Goal: Submit feedback/report problem

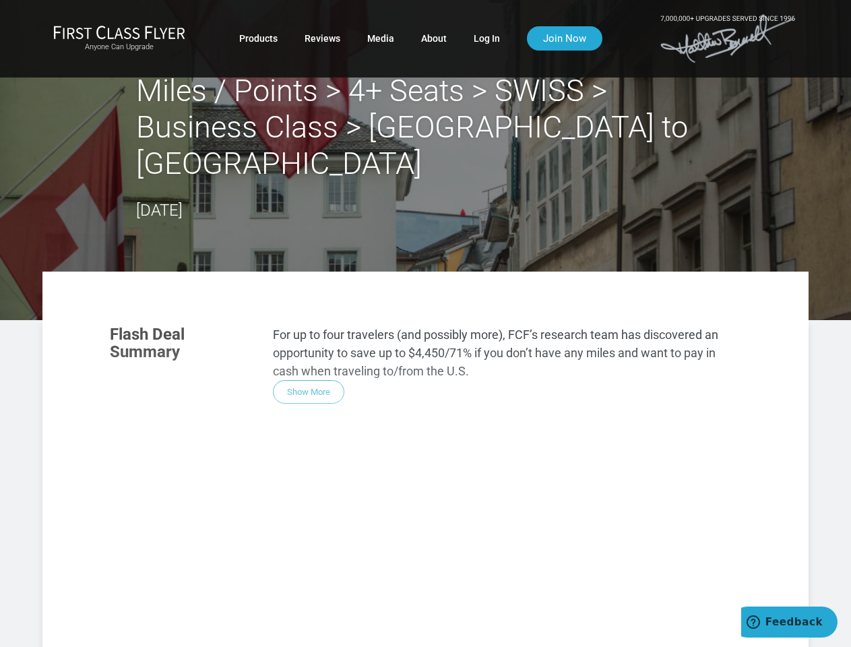
click at [425, 323] on div "Flash Deal Summary For up to four travelers (and possibly more), FCF’s research…" at bounding box center [425, 502] width 658 height 381
click at [425, 440] on div "Flash Deal Summary For up to four travelers (and possibly more), FCF’s research…" at bounding box center [425, 502] width 658 height 381
click at [308, 355] on div "Flash Deal Summary For up to four travelers (and possibly more), FCF’s research…" at bounding box center [425, 502] width 658 height 381
click at [191, 544] on div "Flash Deal Summary For up to four travelers (and possibly more), FCF’s research…" at bounding box center [425, 502] width 658 height 381
click at [302, 544] on div "Flash Deal Summary For up to four travelers (and possibly more), FCF’s research…" at bounding box center [425, 502] width 658 height 381
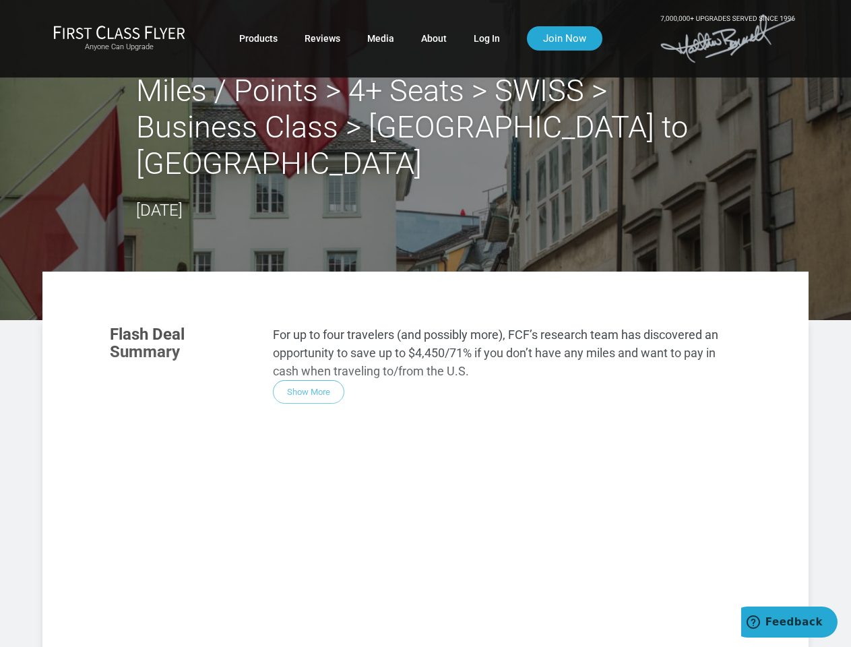
click at [412, 544] on div "Flash Deal Summary For up to four travelers (and possibly more), FCF’s research…" at bounding box center [425, 502] width 658 height 381
click at [301, 614] on div "Flash Deal Summary For up to four travelers (and possibly more), FCF’s research…" at bounding box center [425, 502] width 658 height 381
click at [302, 614] on div "Flash Deal Summary For up to four travelers (and possibly more), FCF’s research…" at bounding box center [425, 502] width 658 height 381
click at [643, 625] on div "Flash Deal Summary For up to four travelers (and possibly more), FCF’s research…" at bounding box center [425, 502] width 658 height 381
click at [789, 622] on span "Feedback" at bounding box center [793, 622] width 57 height 12
